Goal: Navigation & Orientation: Find specific page/section

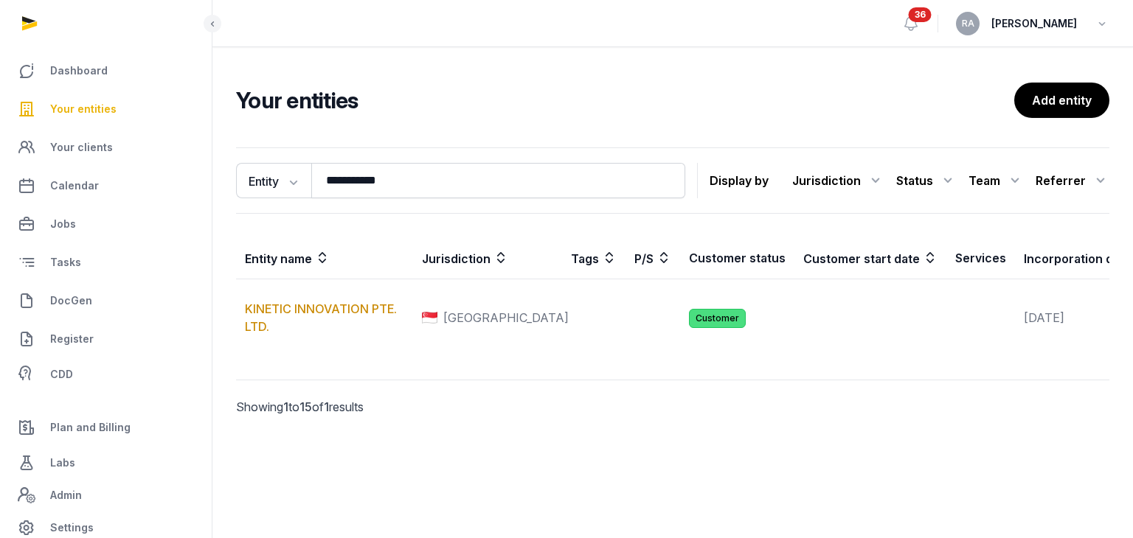
click at [93, 113] on span "Your entities" at bounding box center [83, 109] width 66 height 18
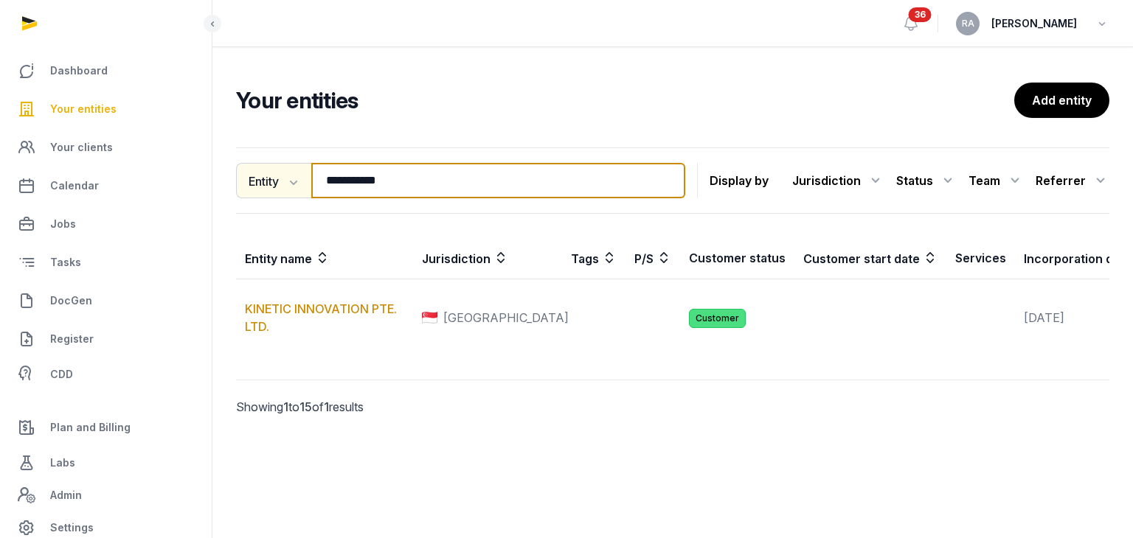
drag, startPoint x: 419, startPoint y: 187, endPoint x: 246, endPoint y: 187, distance: 173.3
click at [246, 187] on div "**********" at bounding box center [460, 180] width 449 height 35
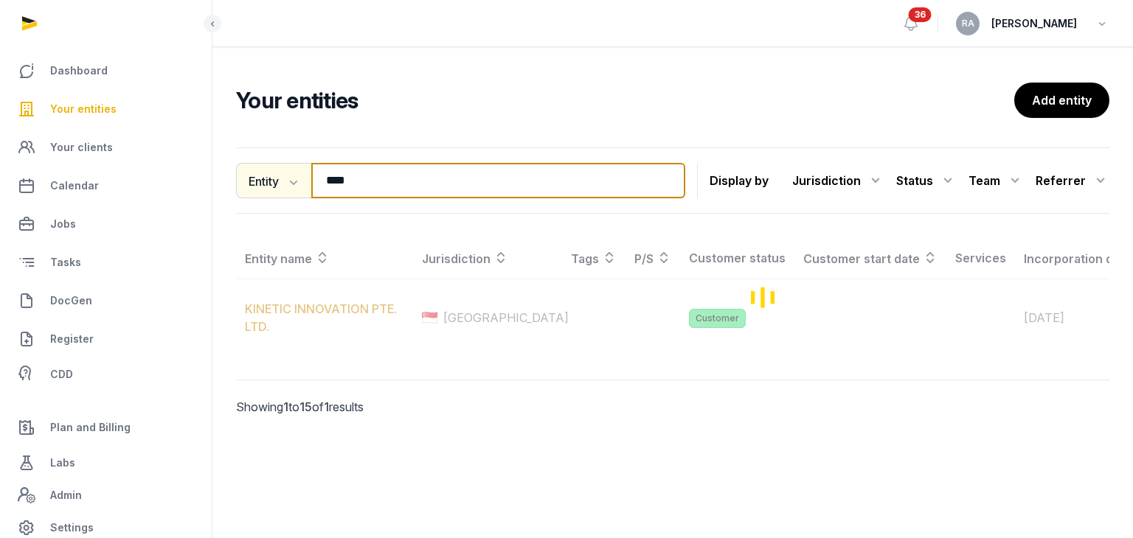
type input "****"
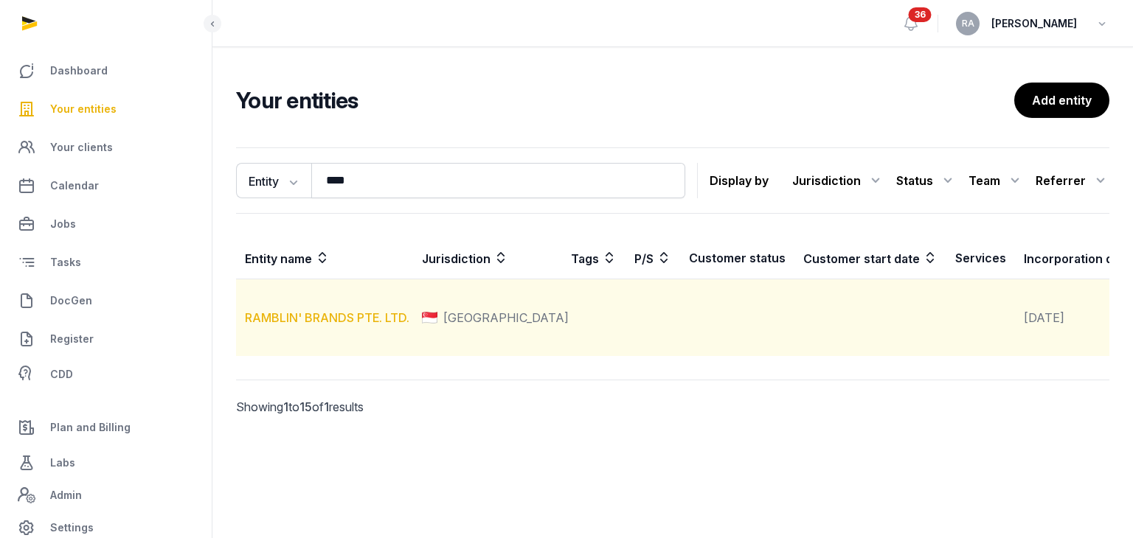
click at [351, 325] on link "RAMBLIN' BRANDS PTE. LTD." at bounding box center [327, 317] width 164 height 15
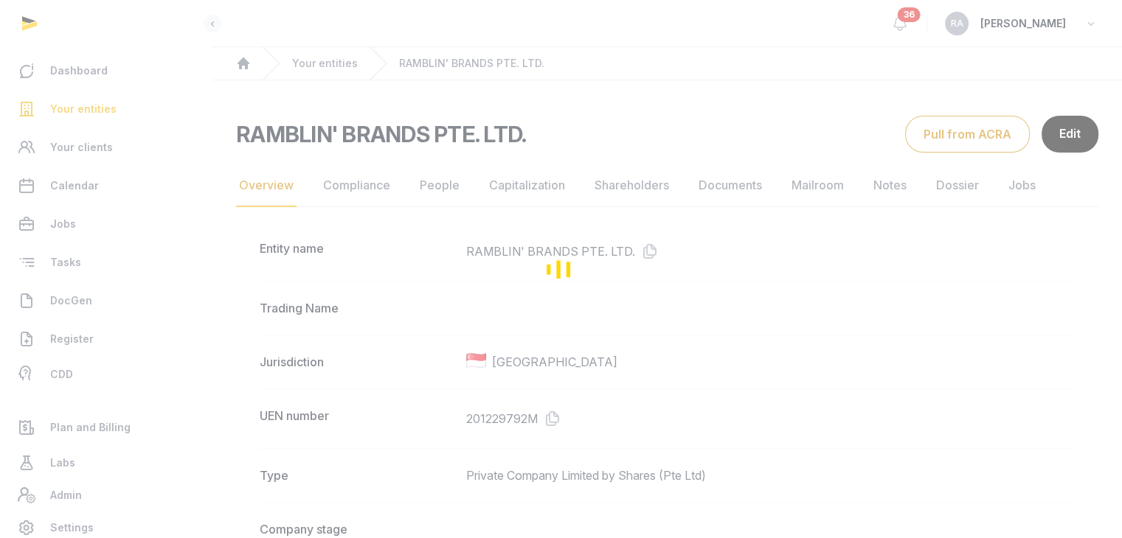
click at [746, 188] on link "Documents" at bounding box center [729, 185] width 69 height 43
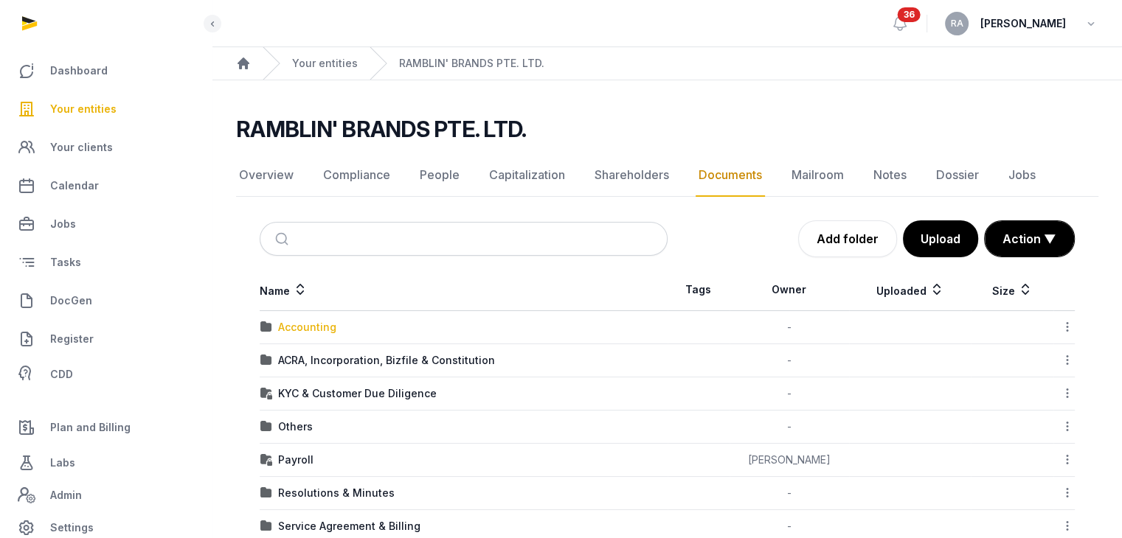
click at [283, 323] on div "Accounting" at bounding box center [307, 327] width 58 height 15
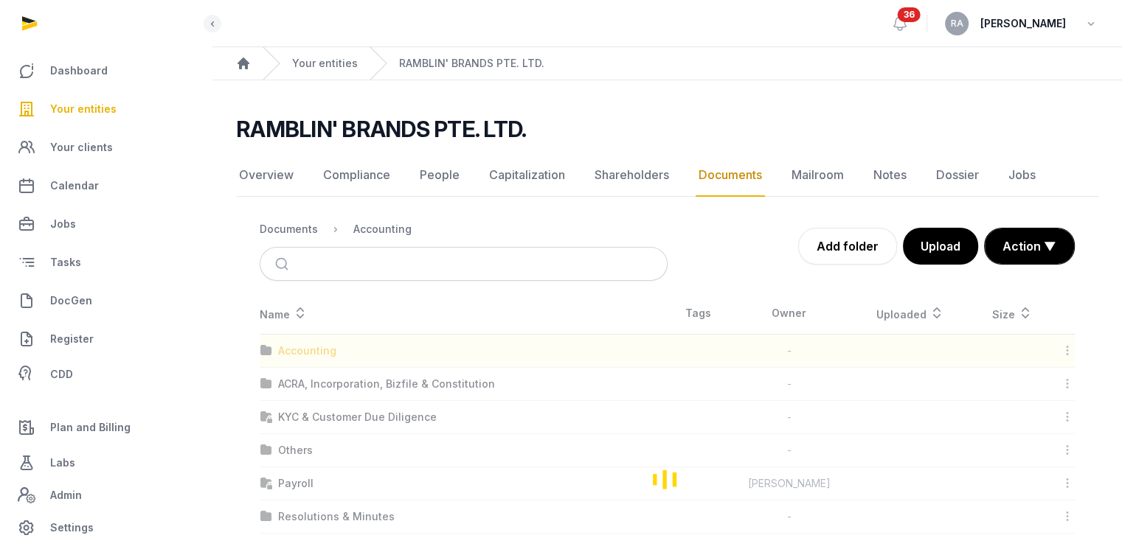
click at [283, 323] on div "Loading" at bounding box center [667, 479] width 862 height 373
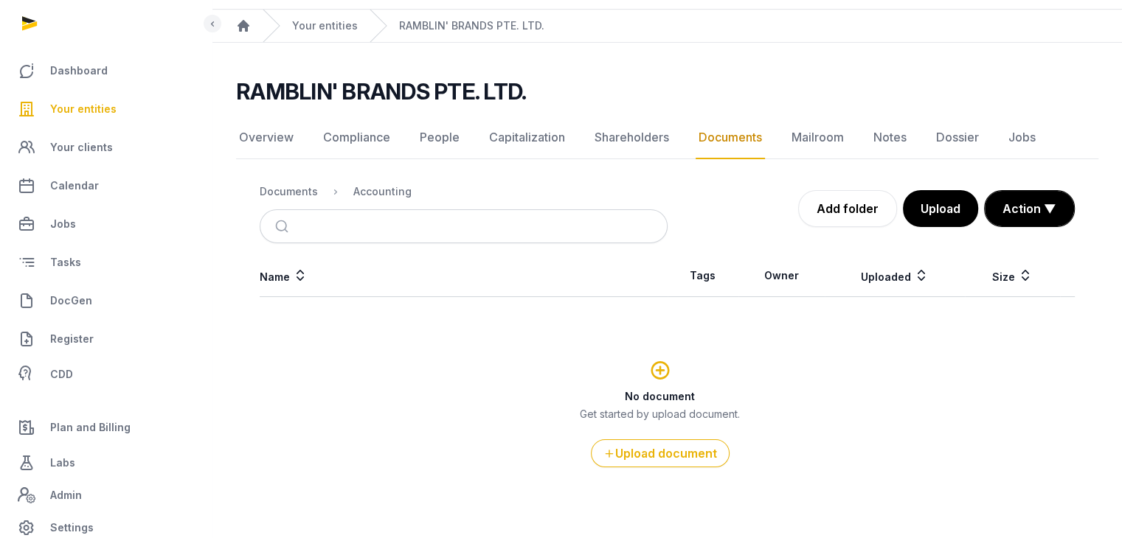
scroll to position [55, 0]
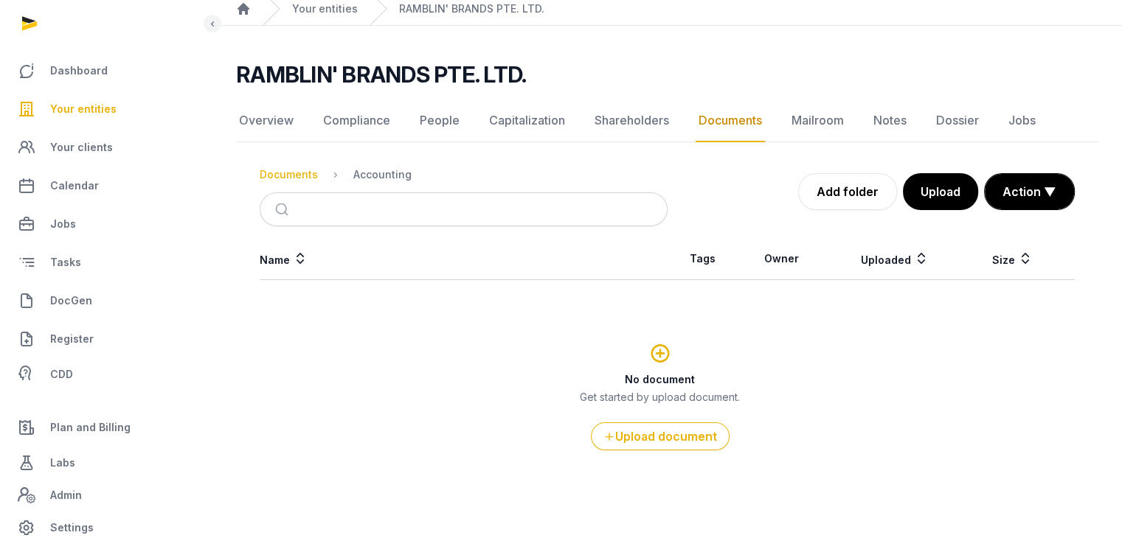
click at [288, 170] on div "Documents" at bounding box center [289, 174] width 58 height 15
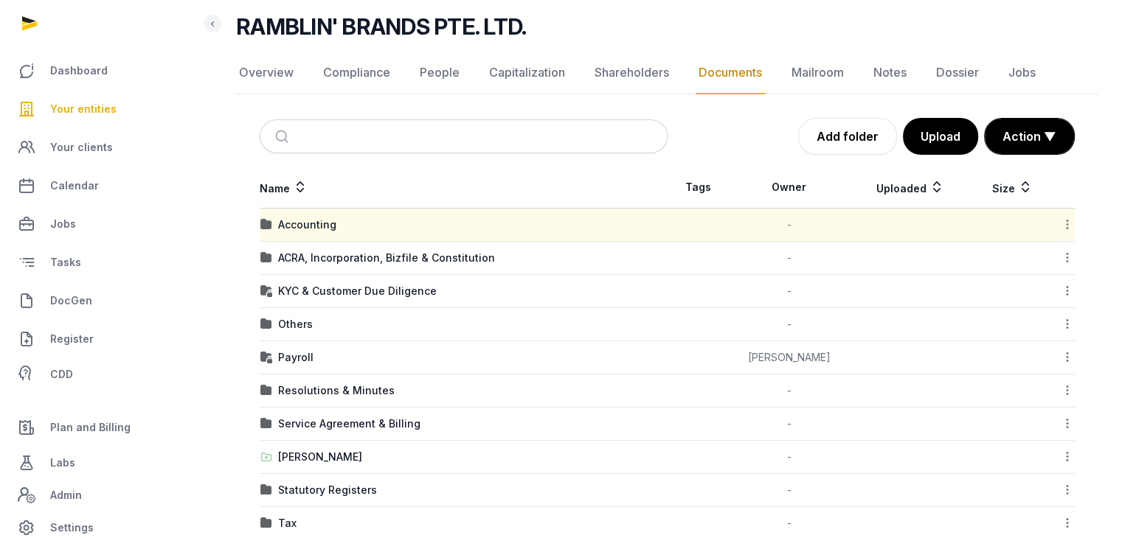
scroll to position [128, 0]
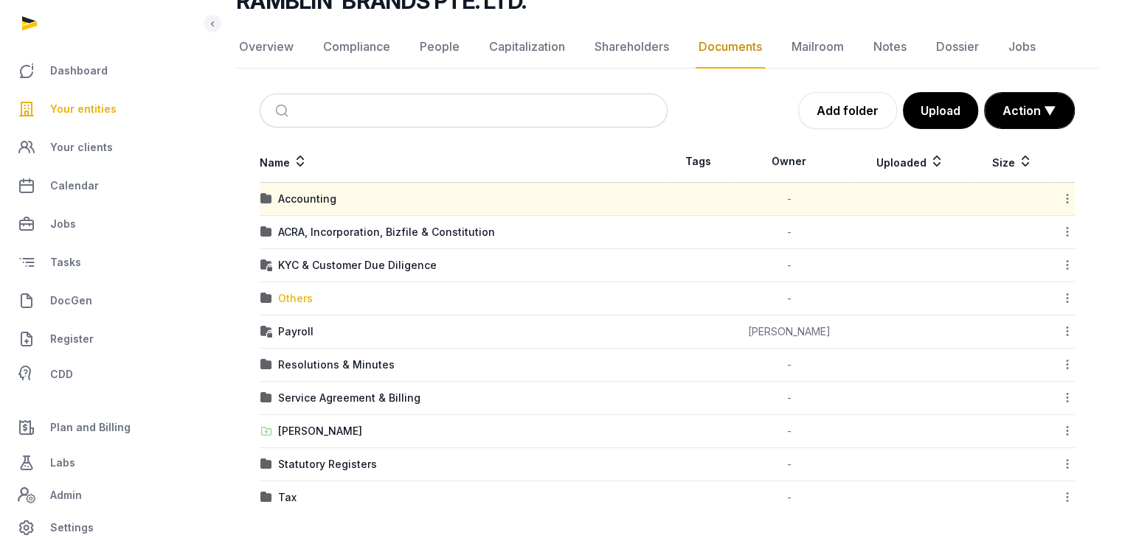
click at [301, 296] on div "Others" at bounding box center [295, 298] width 35 height 15
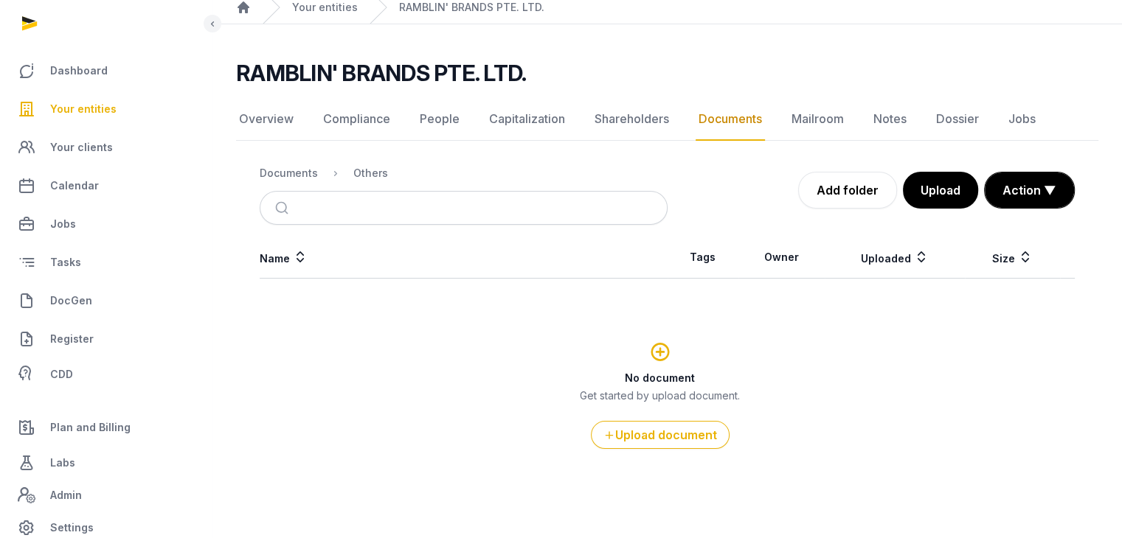
scroll to position [55, 0]
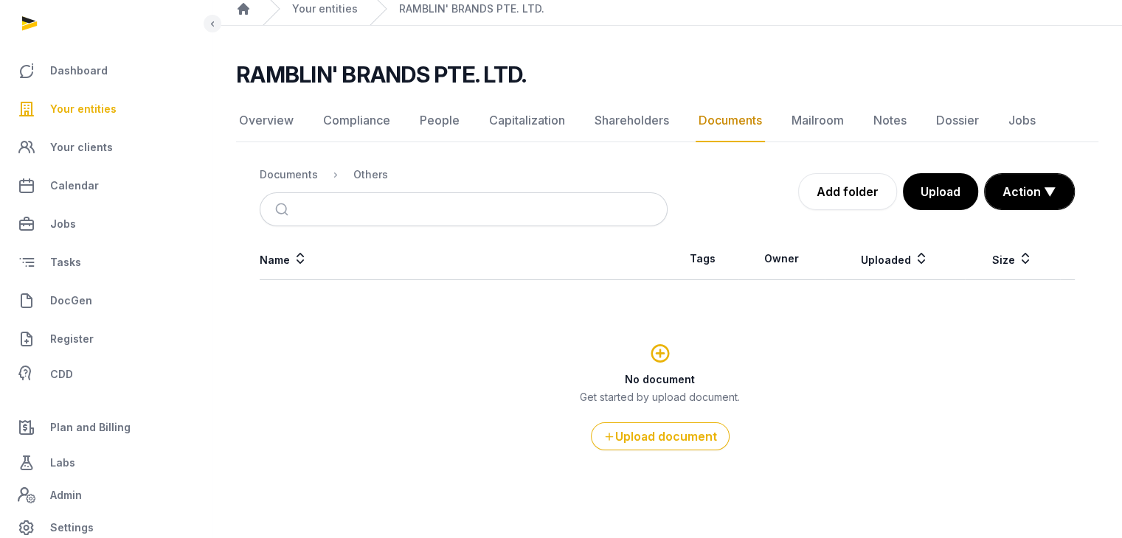
click at [291, 166] on ol "Documents Others" at bounding box center [324, 175] width 128 height 18
click at [306, 179] on div "Documents" at bounding box center [289, 174] width 58 height 15
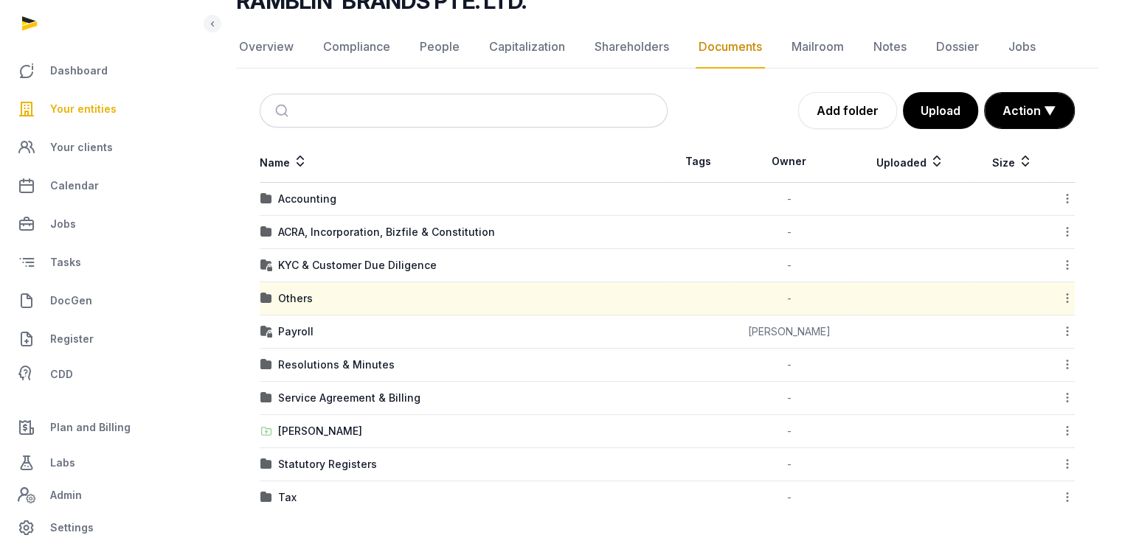
scroll to position [131, 0]
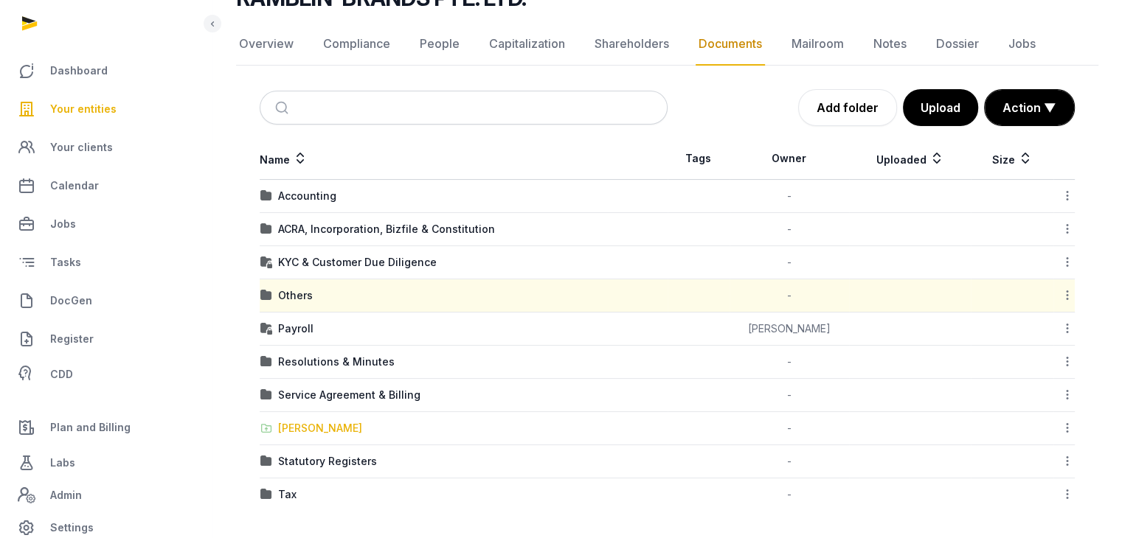
click at [324, 422] on div "[PERSON_NAME]" at bounding box center [320, 428] width 84 height 15
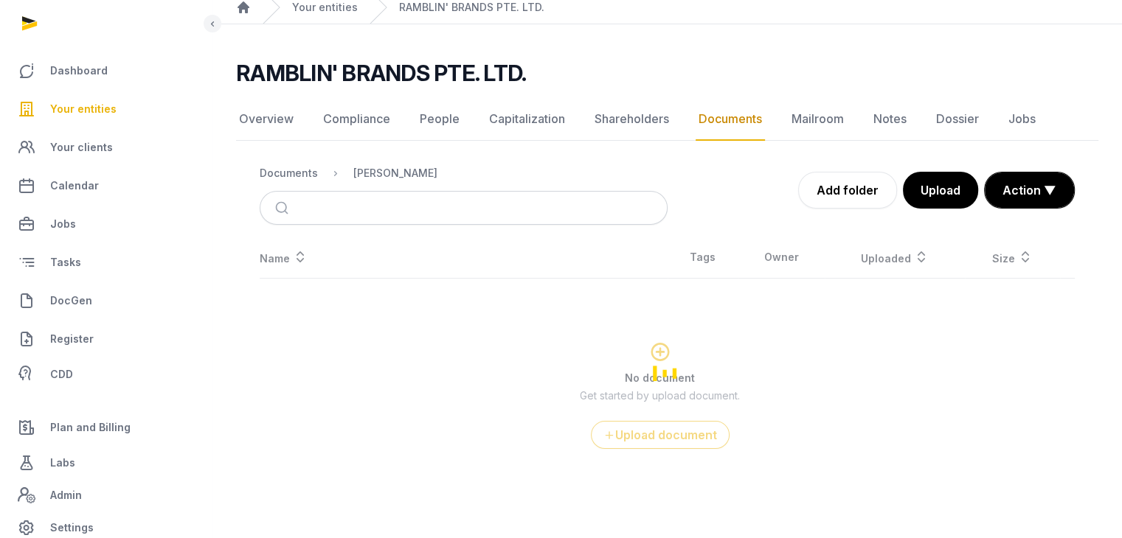
scroll to position [55, 0]
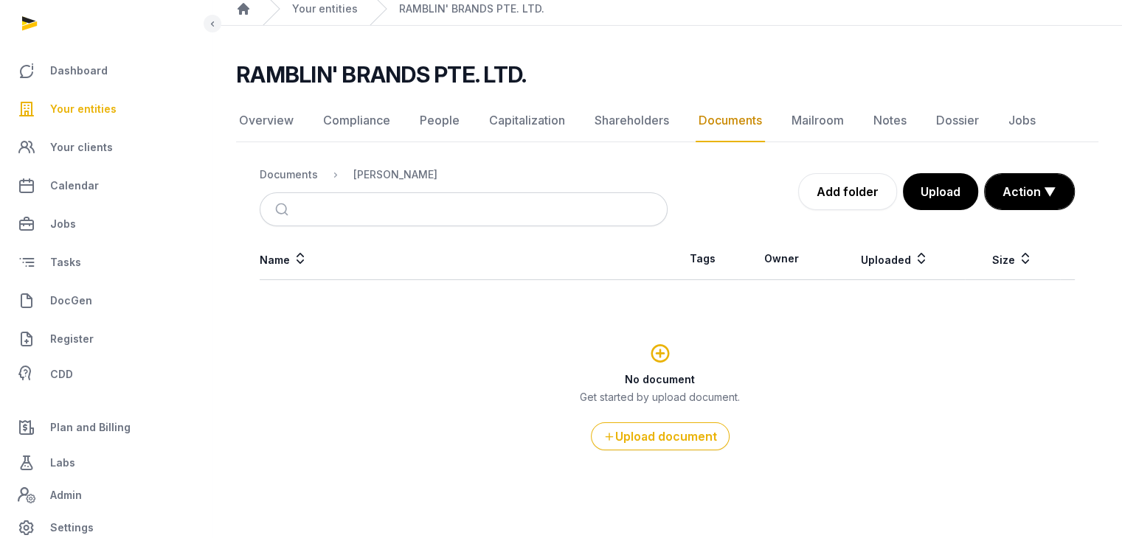
click at [737, 118] on link "Documents" at bounding box center [729, 121] width 69 height 43
click at [281, 171] on div "Documents" at bounding box center [289, 174] width 58 height 15
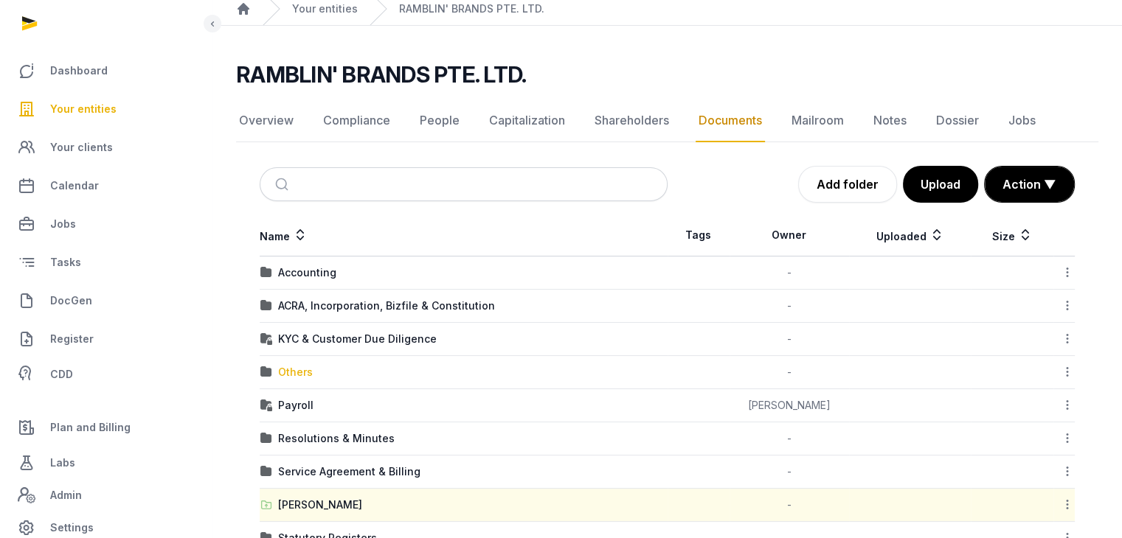
click at [286, 365] on div "Others" at bounding box center [295, 372] width 35 height 15
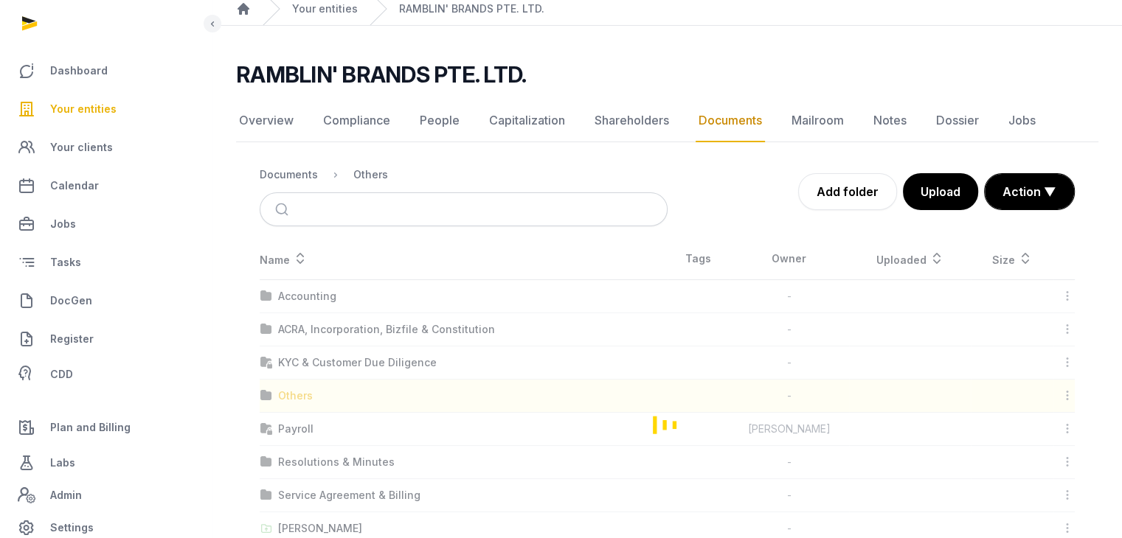
click at [286, 364] on div "Loading" at bounding box center [667, 424] width 862 height 373
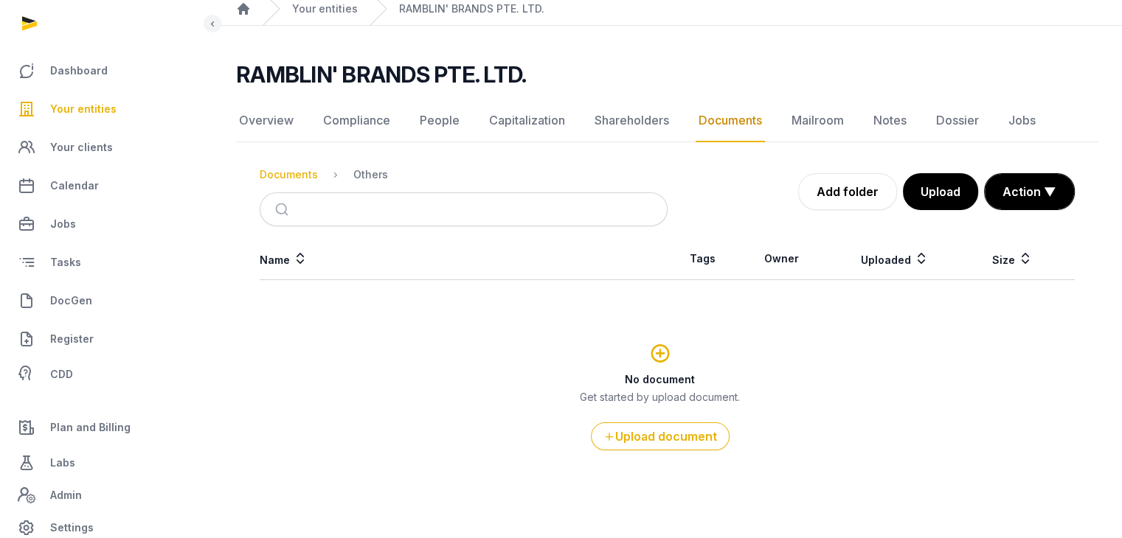
click at [271, 173] on div "Documents" at bounding box center [289, 174] width 58 height 15
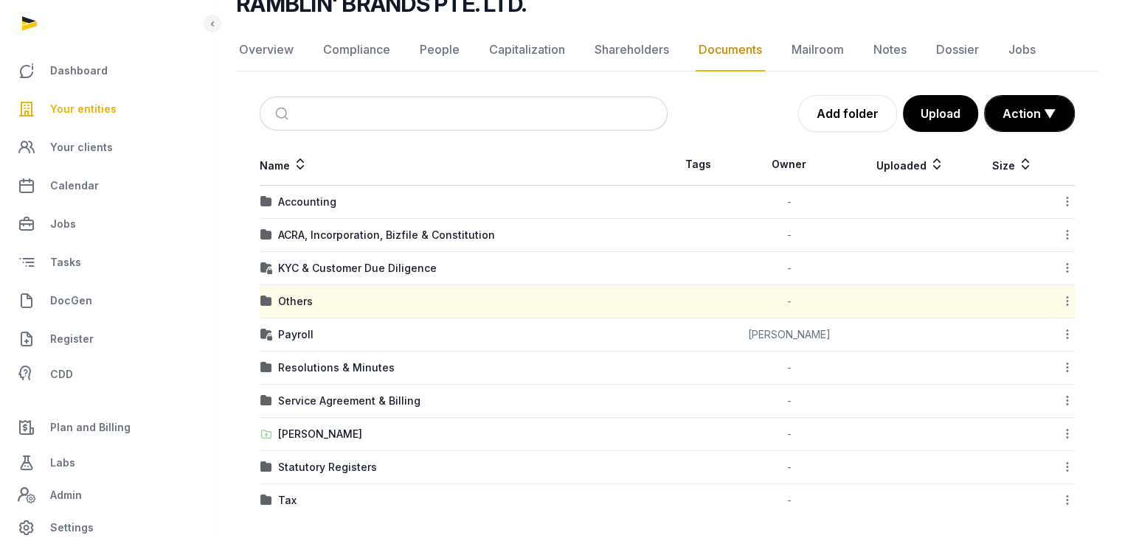
scroll to position [131, 0]
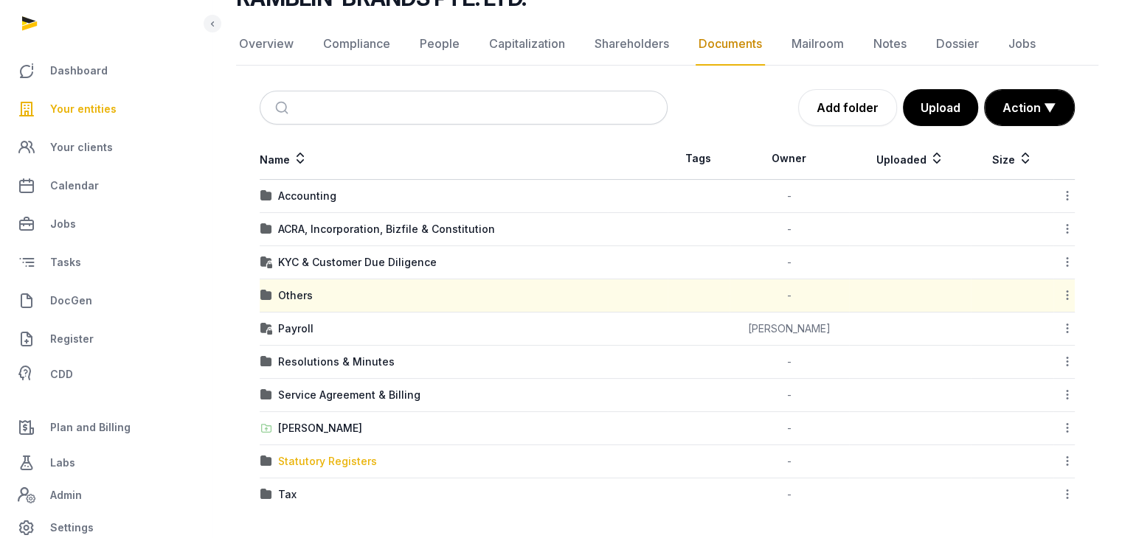
click at [310, 464] on div "Statutory Registers" at bounding box center [327, 461] width 99 height 15
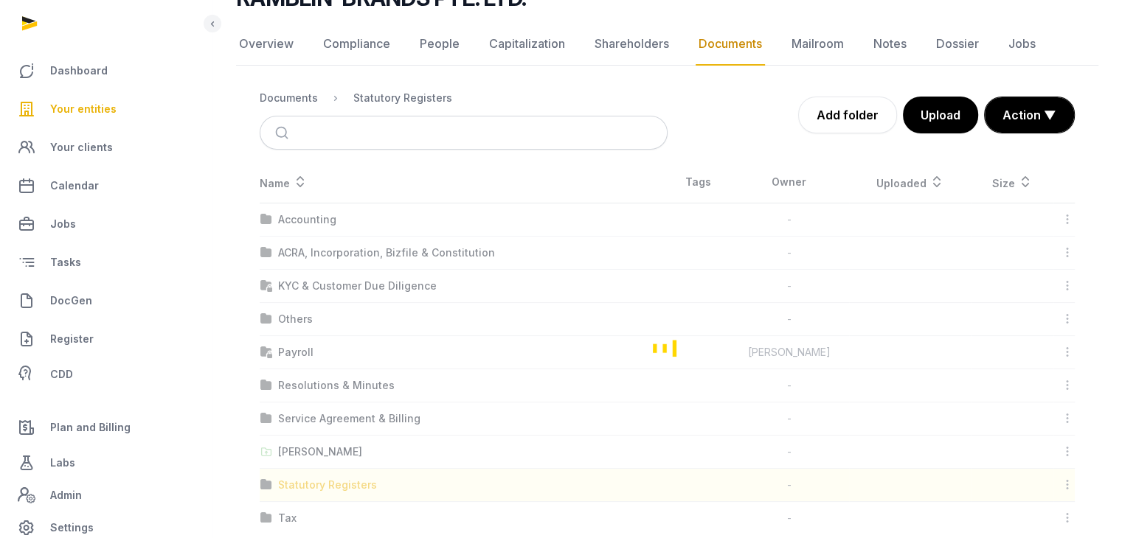
click at [310, 464] on div "Loading" at bounding box center [667, 347] width 862 height 373
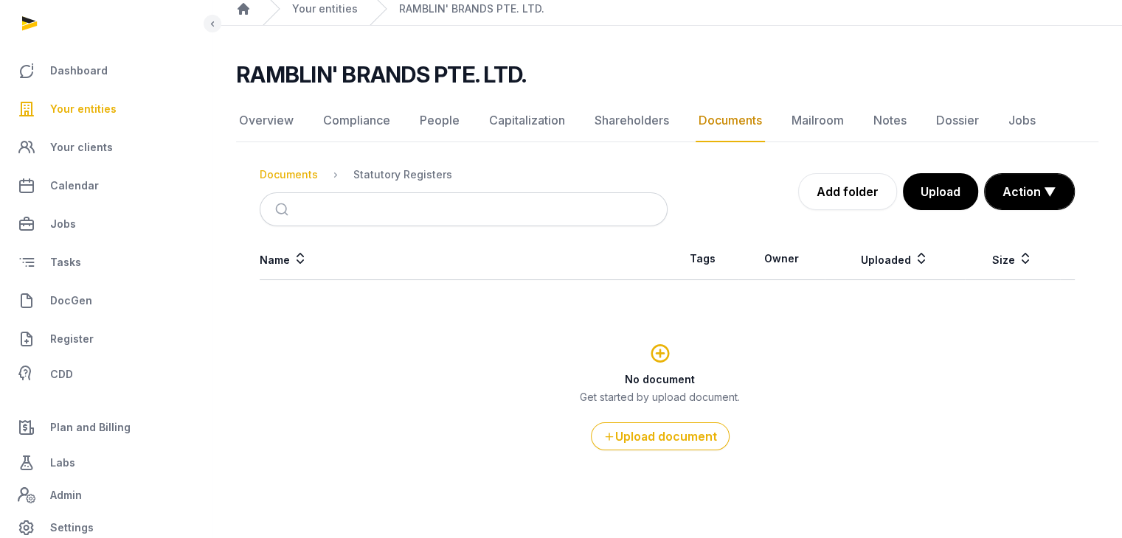
click at [278, 178] on div "Documents" at bounding box center [289, 174] width 58 height 15
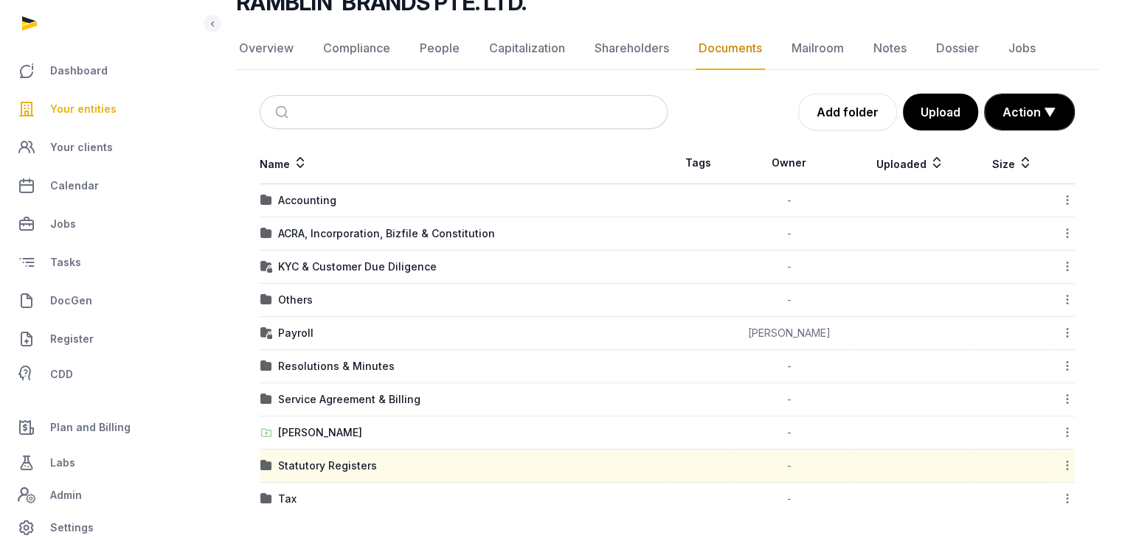
scroll to position [131, 0]
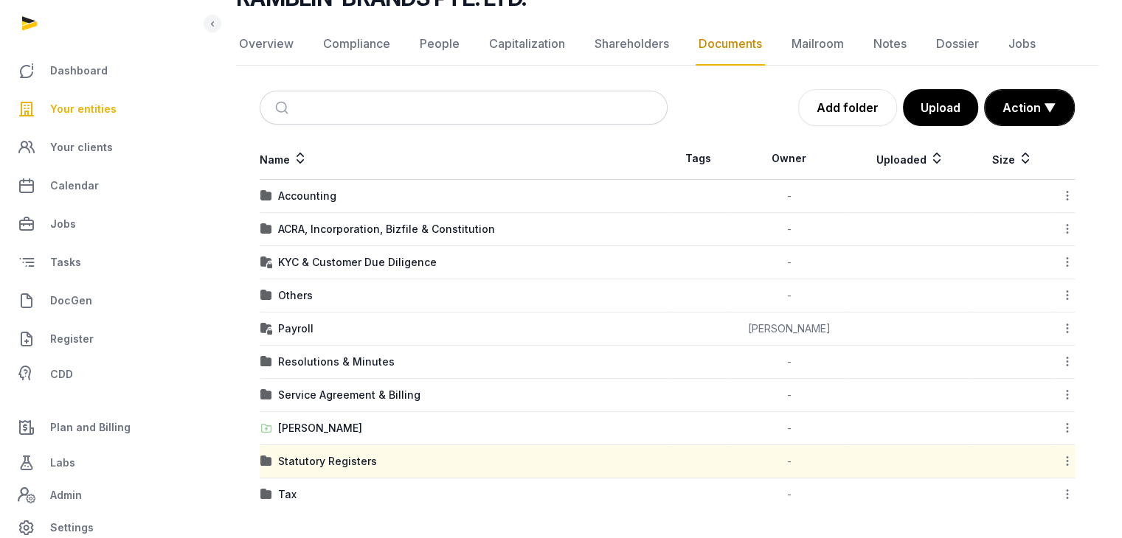
click at [274, 492] on div "Tax" at bounding box center [463, 494] width 406 height 15
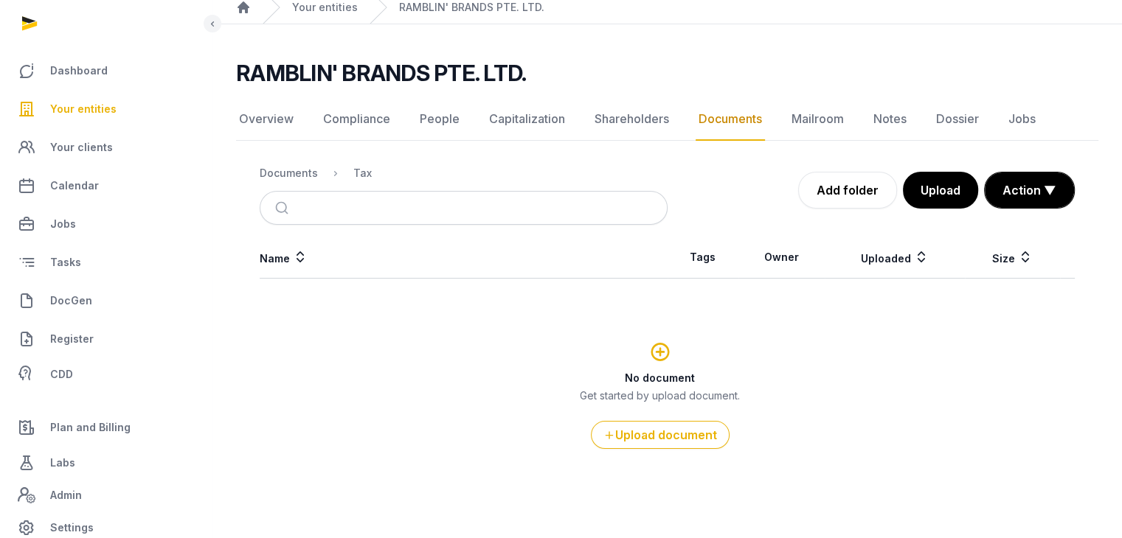
scroll to position [55, 0]
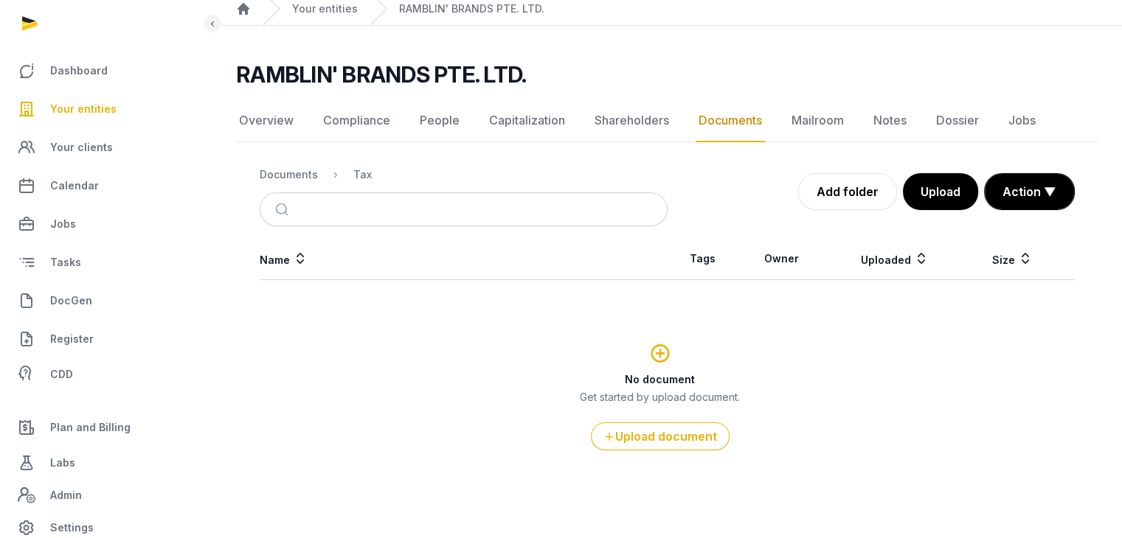
click at [717, 119] on link "Documents" at bounding box center [729, 121] width 69 height 43
click at [297, 174] on div "Documents" at bounding box center [289, 174] width 58 height 15
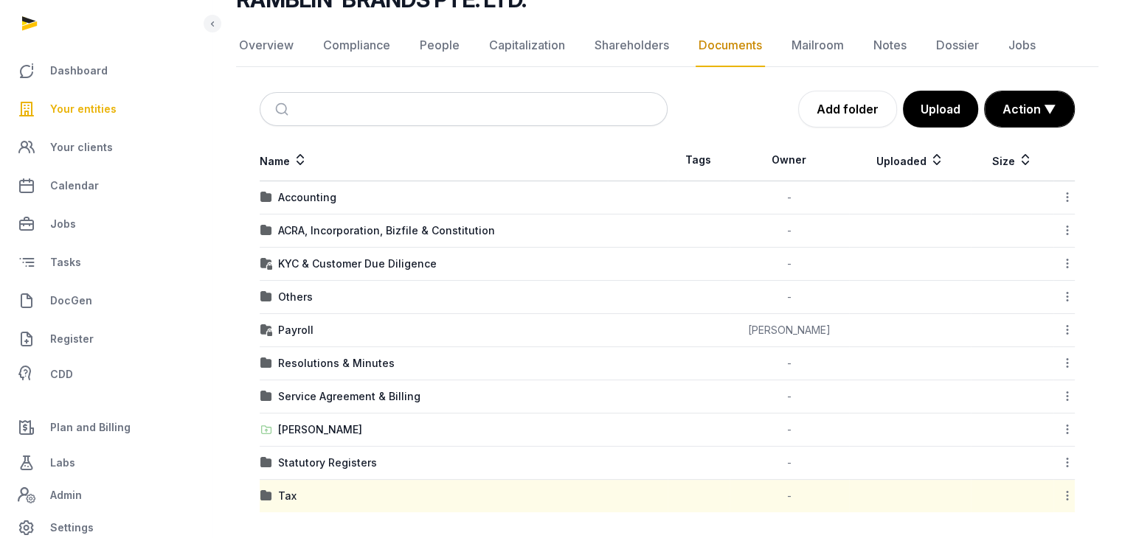
scroll to position [131, 0]
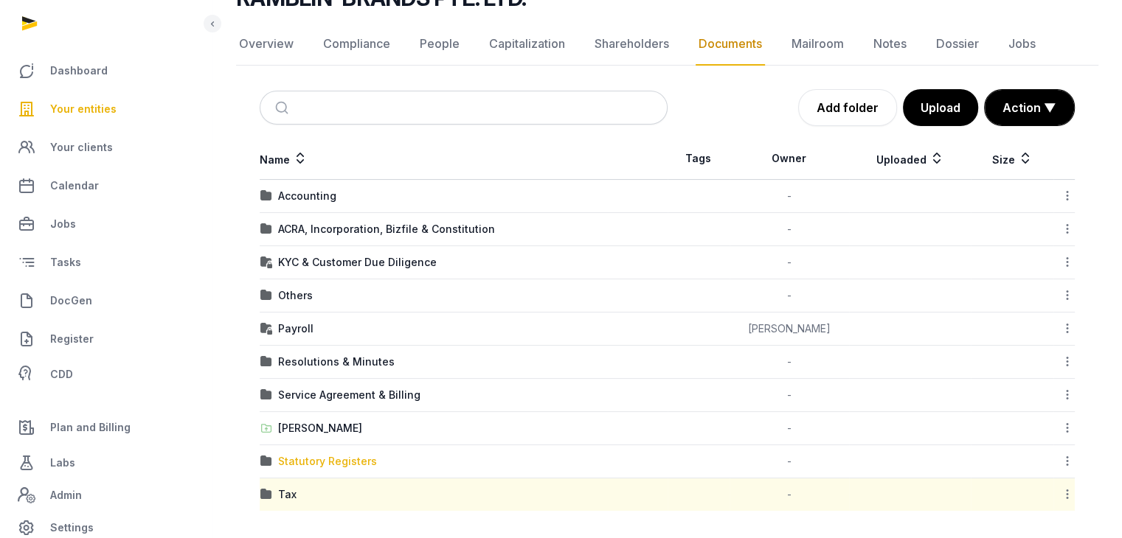
click at [348, 460] on div "Statutory Registers" at bounding box center [327, 461] width 99 height 15
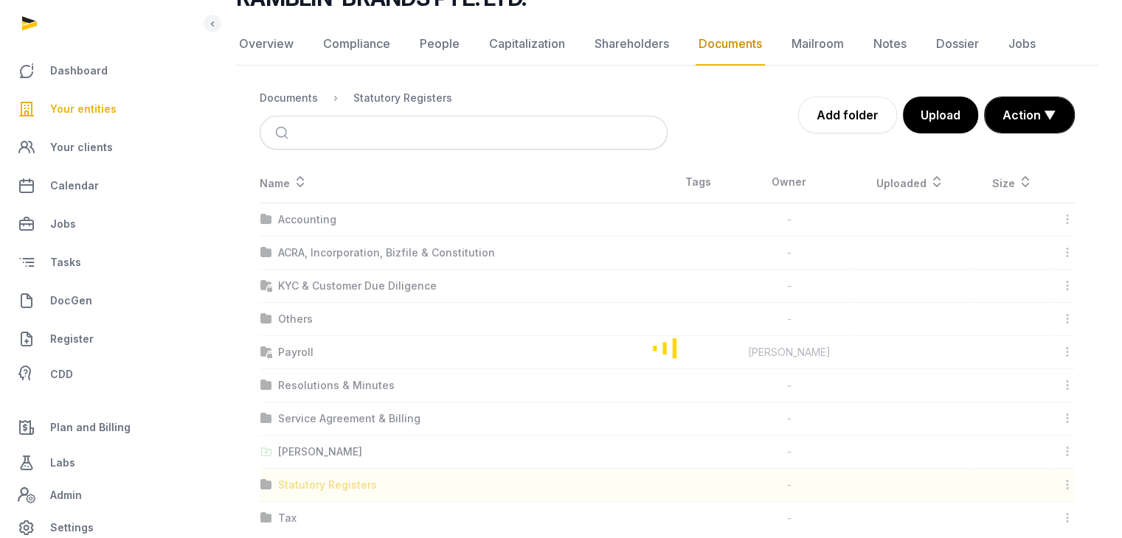
click at [348, 460] on div "Loading" at bounding box center [667, 347] width 862 height 373
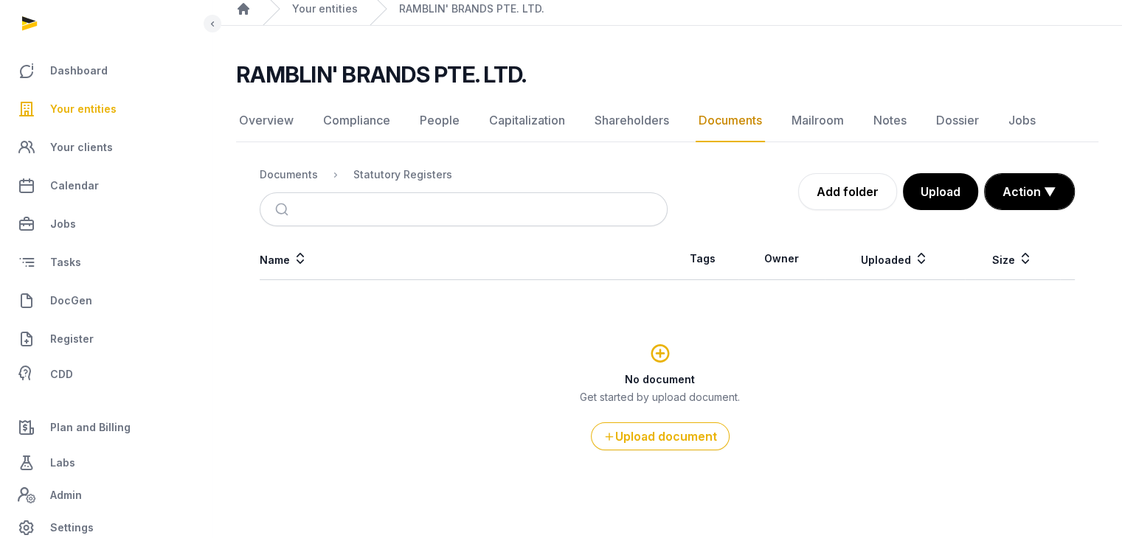
scroll to position [0, 0]
